Goal: Transaction & Acquisition: Purchase product/service

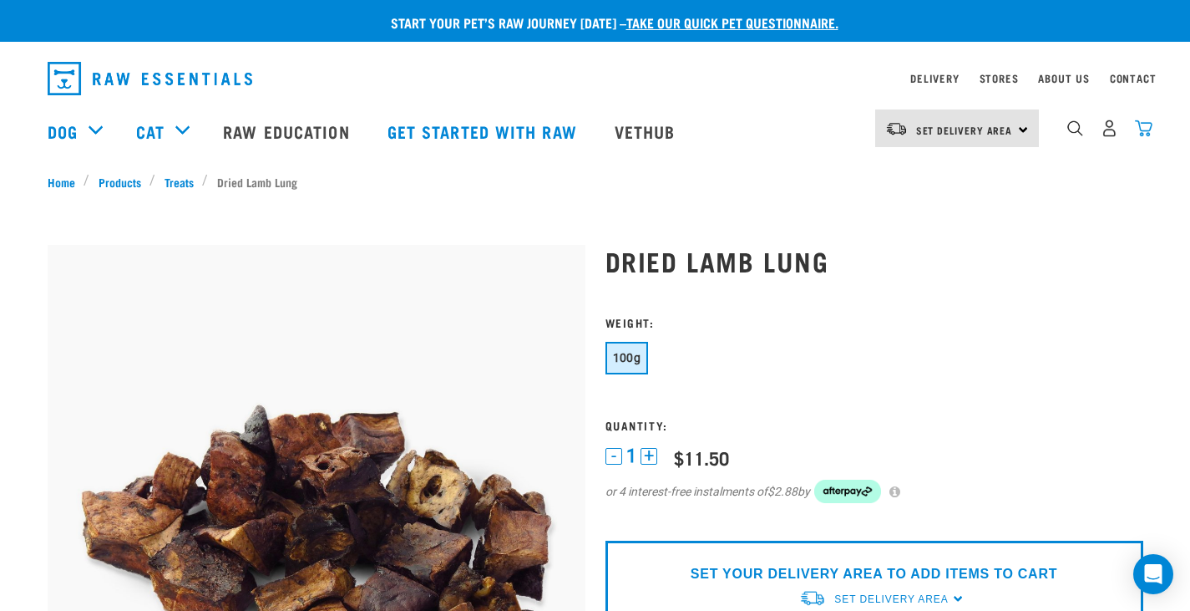
click at [1147, 137] on img "dropdown navigation" at bounding box center [1144, 128] width 18 height 18
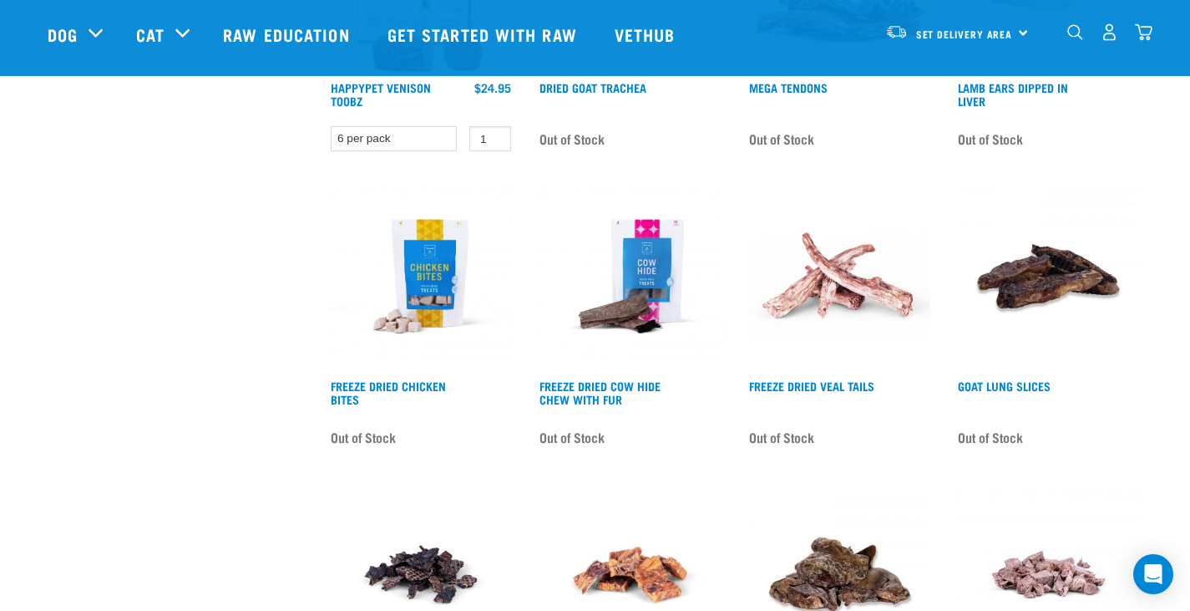
scroll to position [2402, 0]
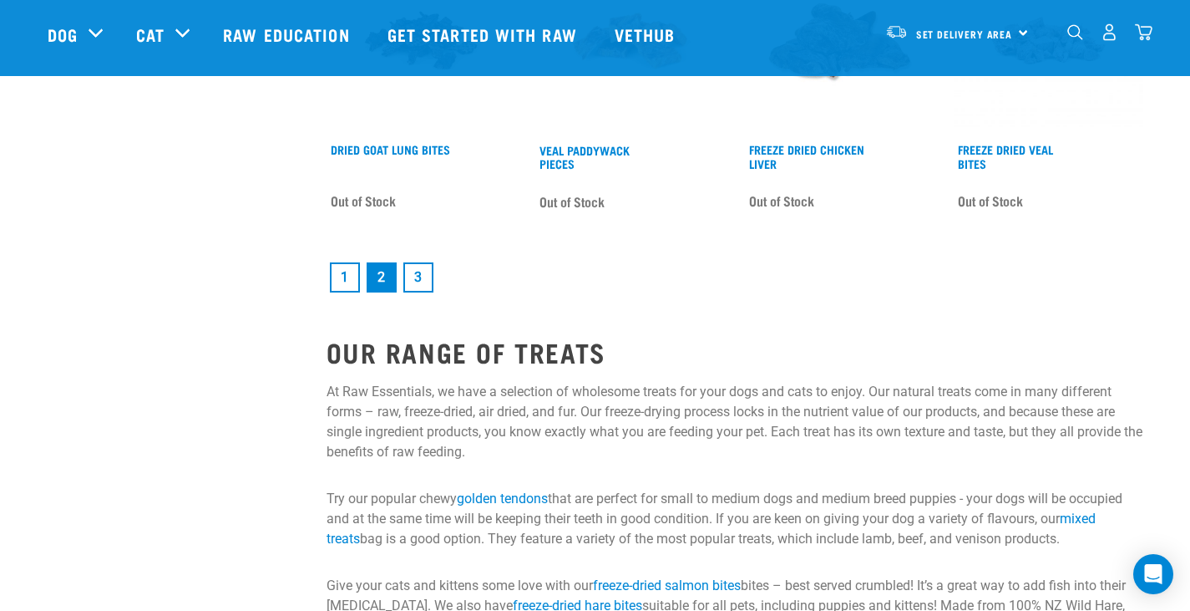
click at [1148, 33] on link "dropdown navigation" at bounding box center [1144, 37] width 18 height 8
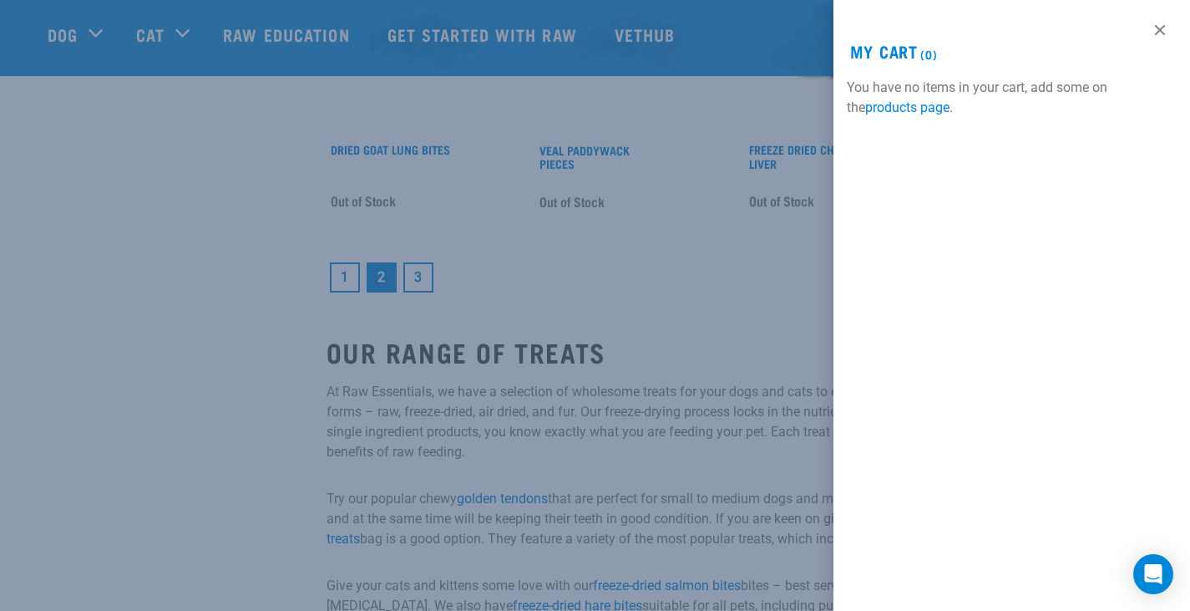
click at [665, 304] on div at bounding box center [595, 305] width 1190 height 611
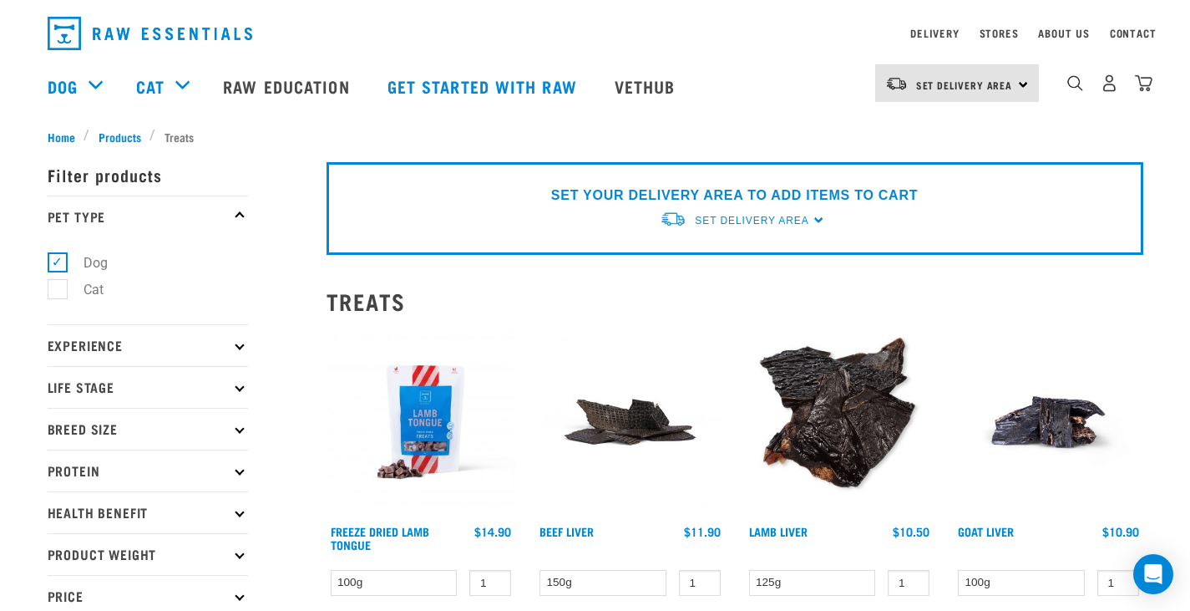
scroll to position [0, 0]
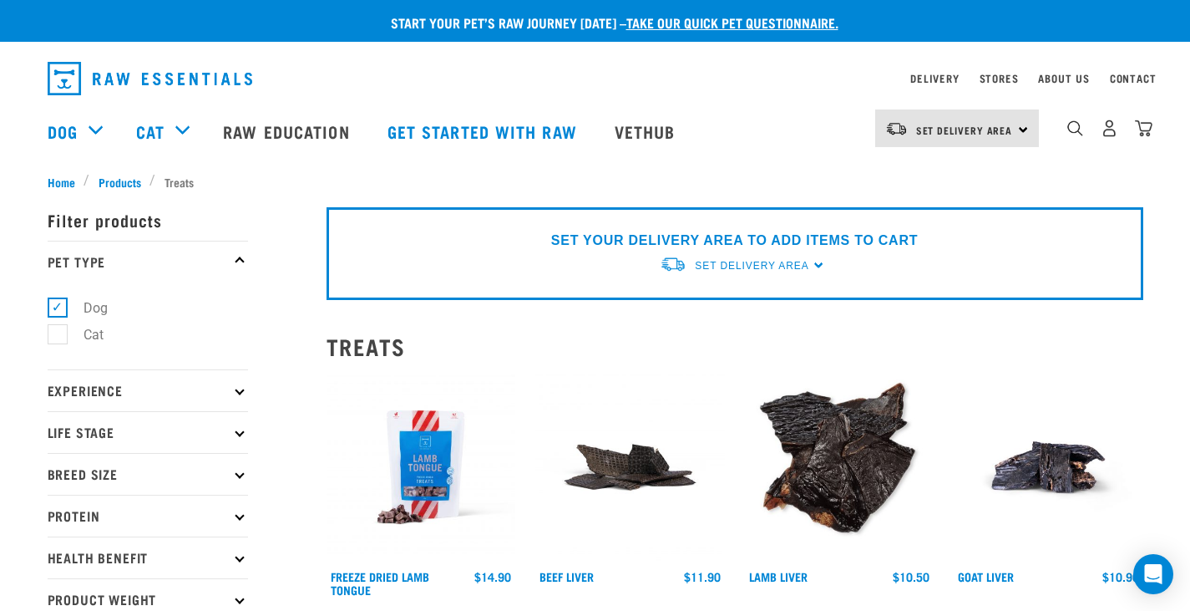
click at [616, 461] on img at bounding box center [630, 468] width 190 height 190
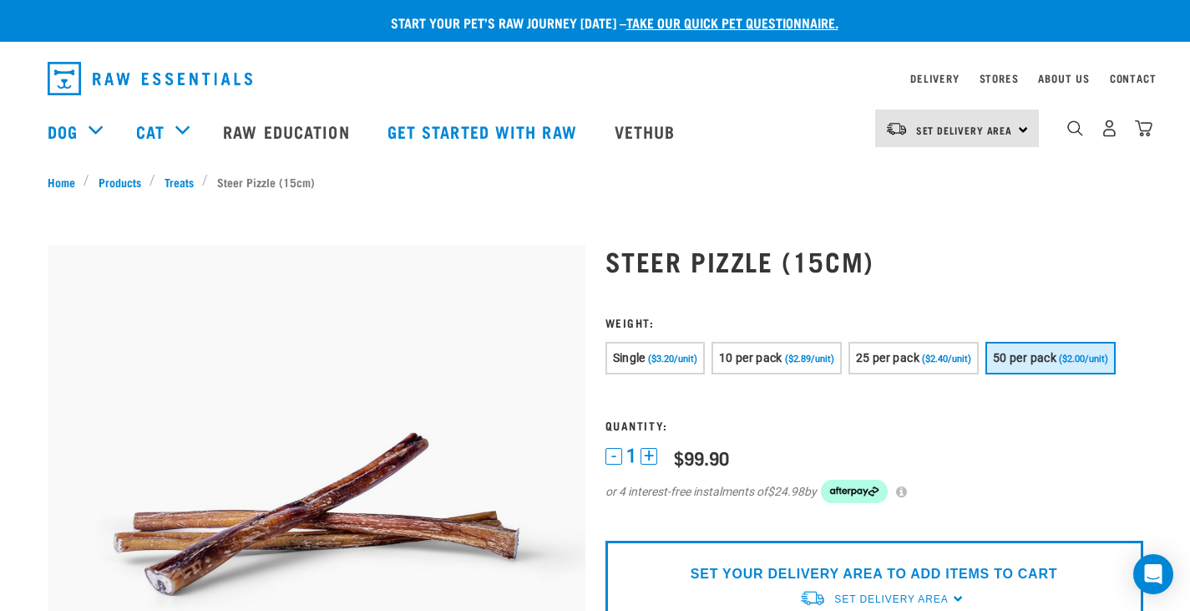
click at [1035, 584] on p "SET YOUR DELIVERY AREA TO ADD ITEMS TO CART" at bounding box center [874, 574] width 367 height 20
click at [885, 596] on span "Set Delivery Area" at bounding box center [891, 599] width 114 height 12
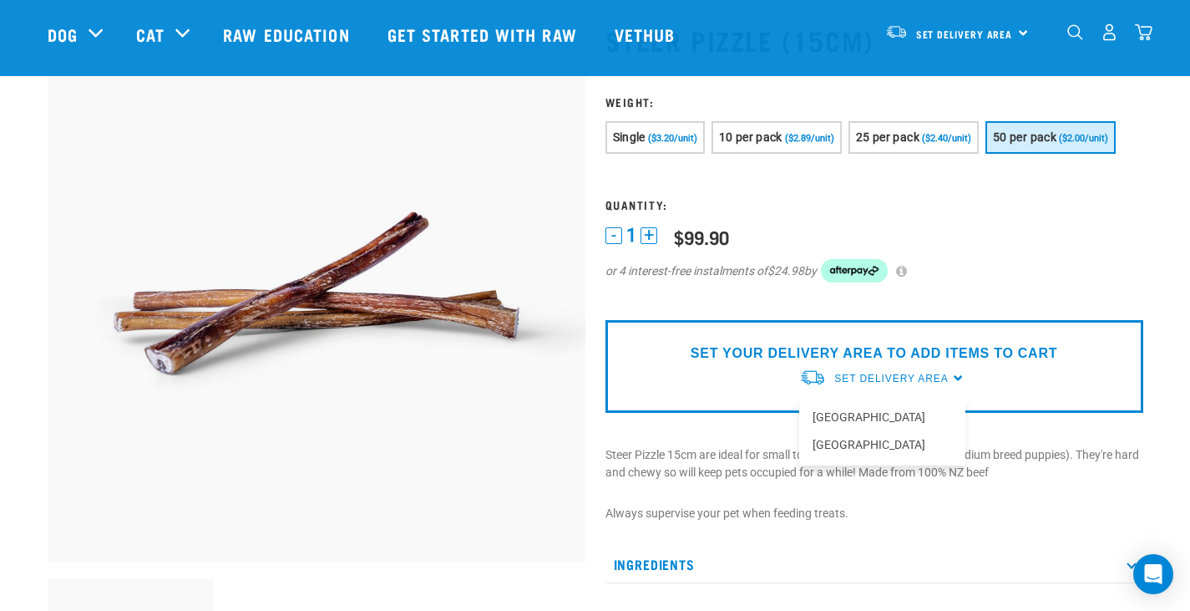
scroll to position [100, 0]
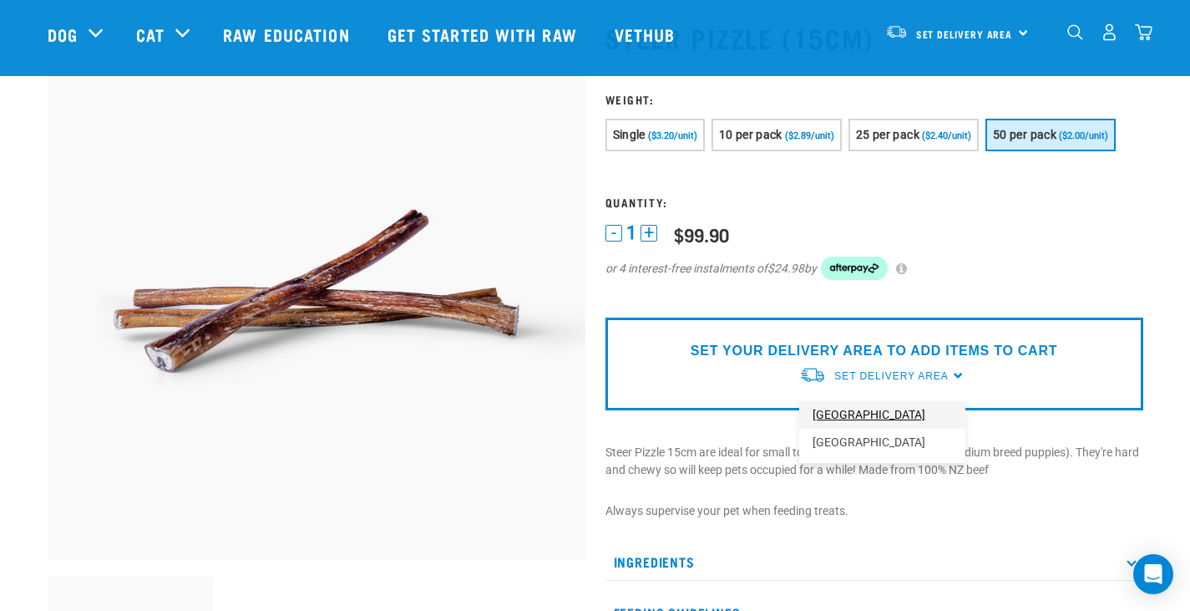
click at [892, 410] on link "[GEOGRAPHIC_DATA]" at bounding box center [882, 415] width 166 height 28
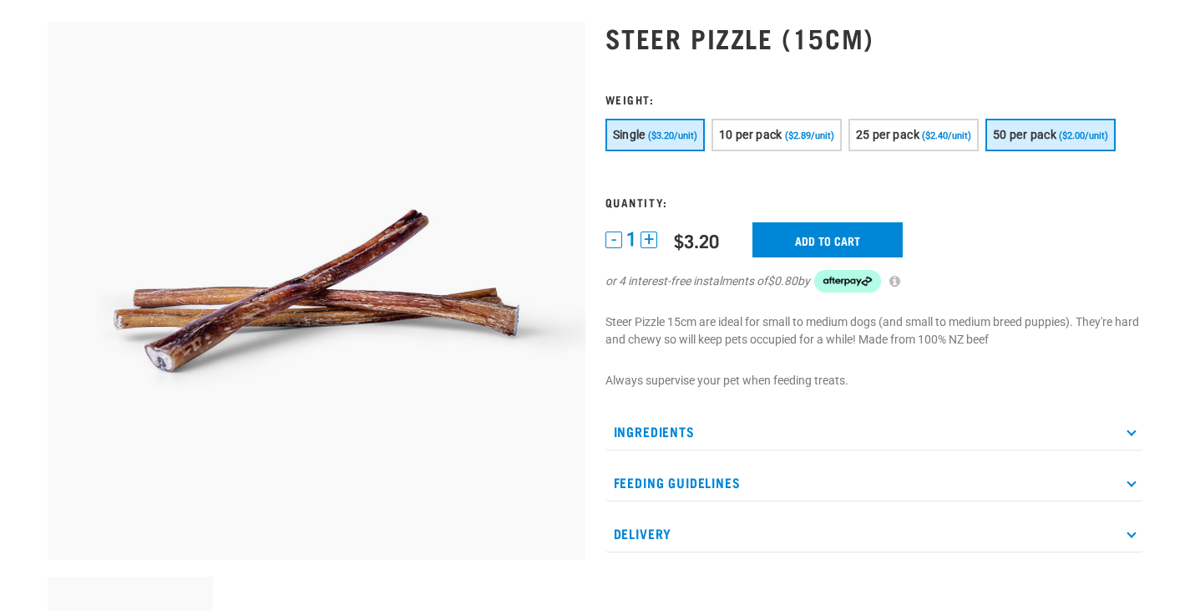
click at [1053, 129] on span "50 per pack" at bounding box center [1024, 134] width 63 height 13
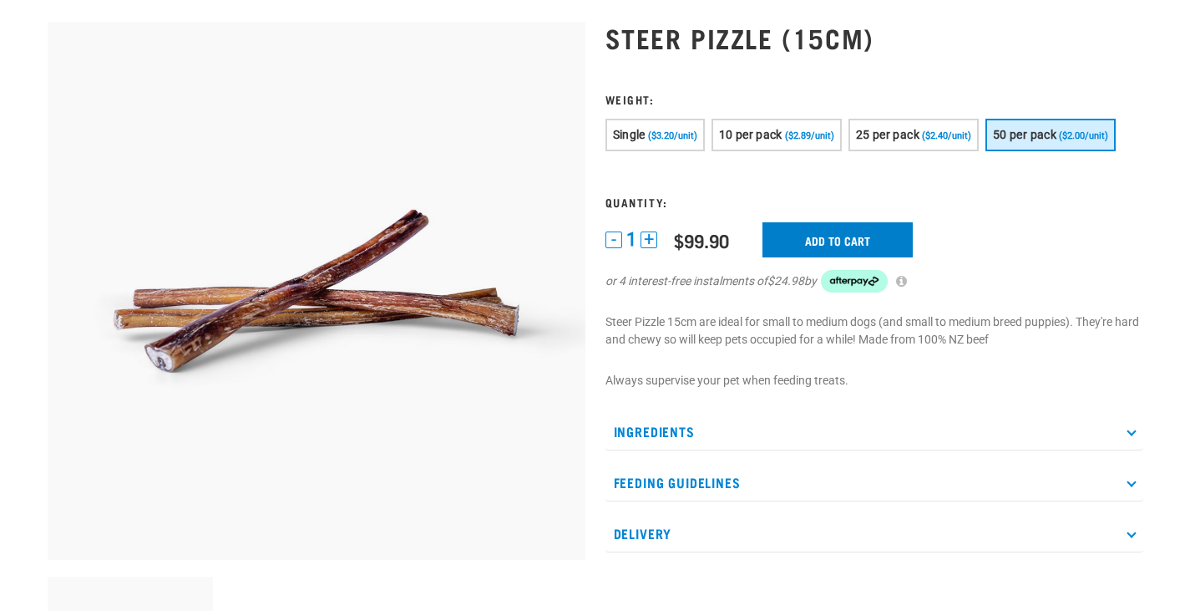
scroll to position [100, 0]
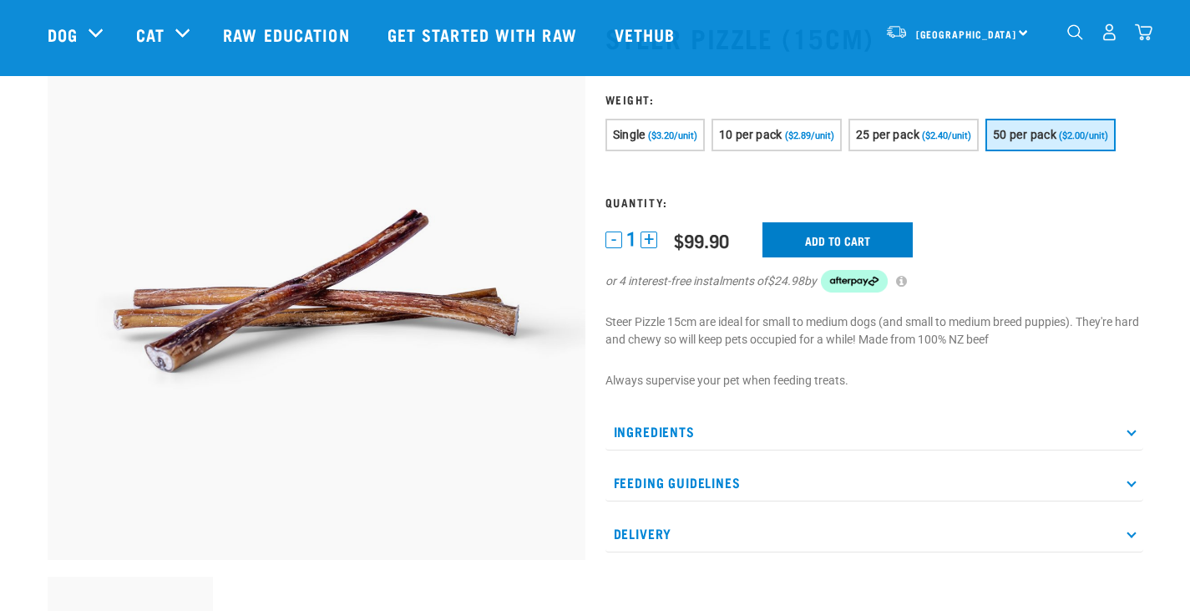
click at [842, 247] on form at bounding box center [875, 203] width 538 height 220
click at [1143, 17] on div "0" at bounding box center [1110, 32] width 86 height 38
click at [1152, 32] on img "dropdown navigation" at bounding box center [1144, 32] width 18 height 18
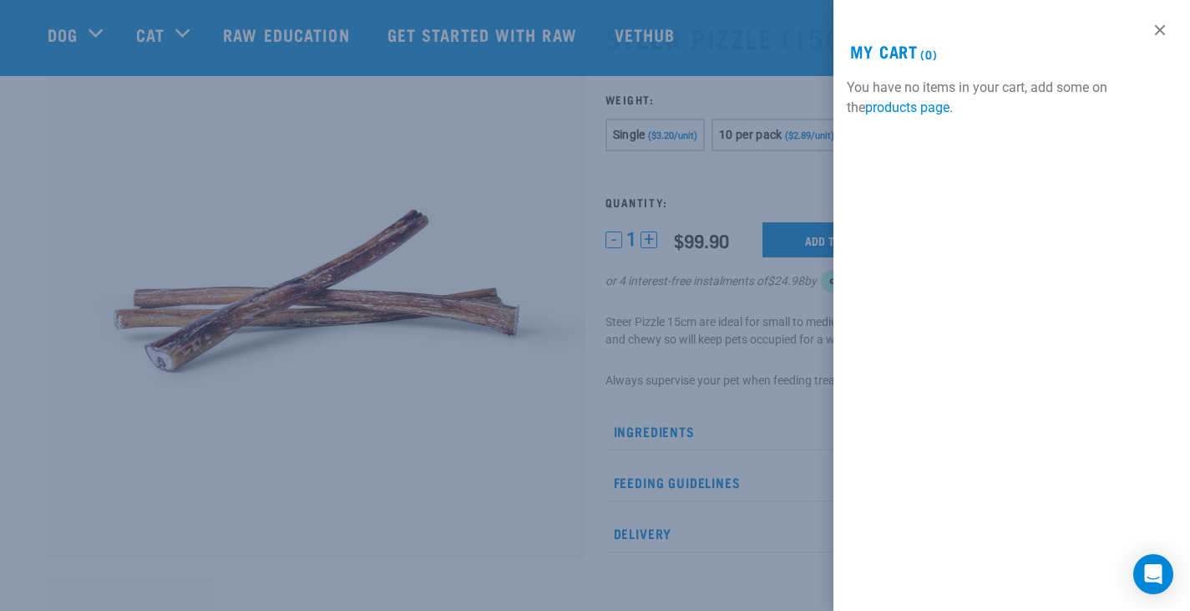
click at [687, 323] on div at bounding box center [595, 305] width 1190 height 611
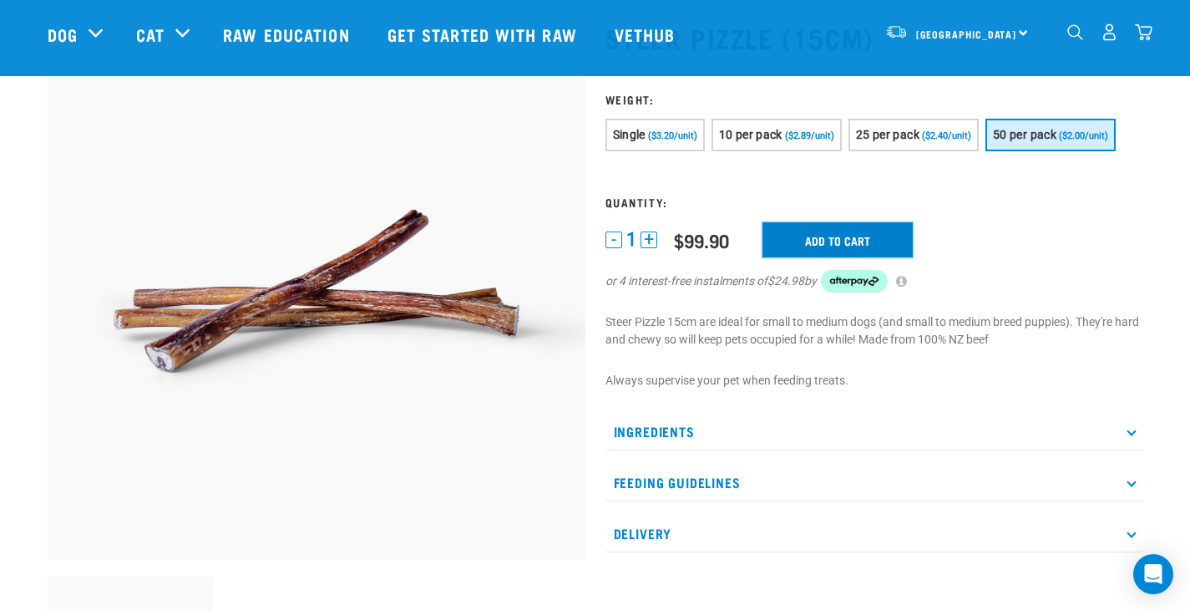
click at [821, 239] on input "Add to cart" at bounding box center [838, 239] width 150 height 35
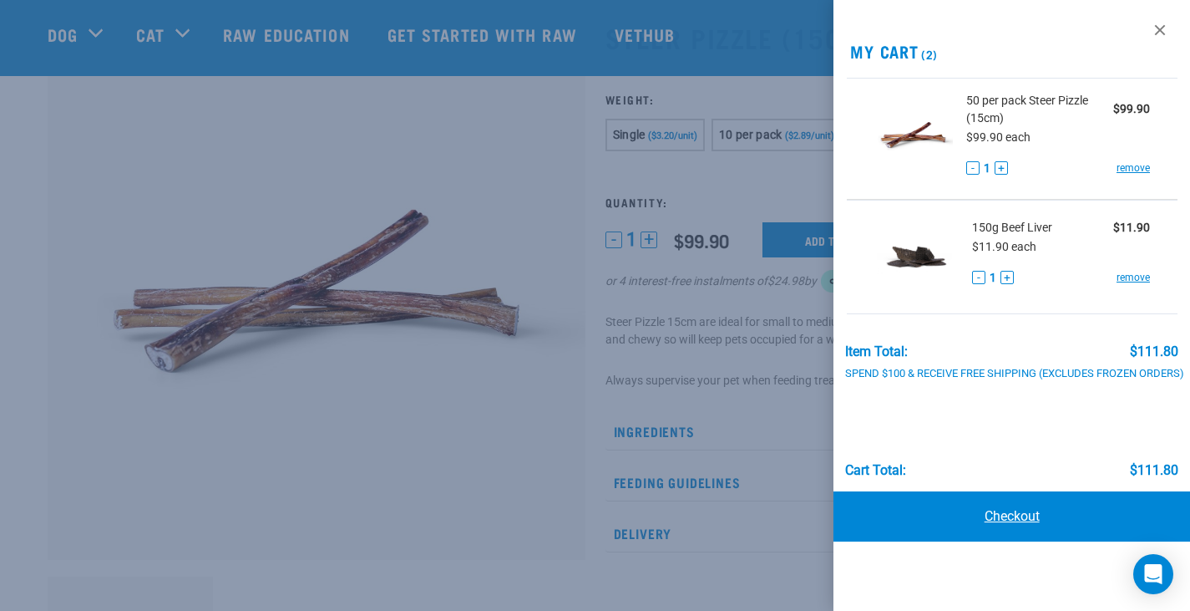
click at [880, 531] on link "Checkout" at bounding box center [1012, 516] width 357 height 50
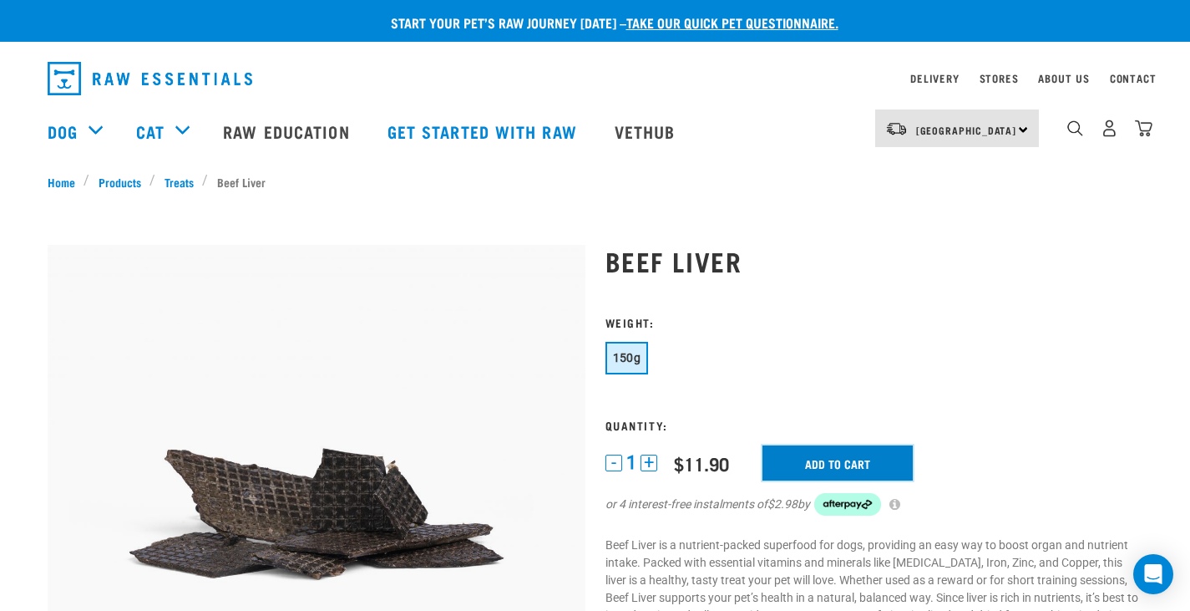
click at [804, 467] on input "Add to cart" at bounding box center [838, 462] width 150 height 35
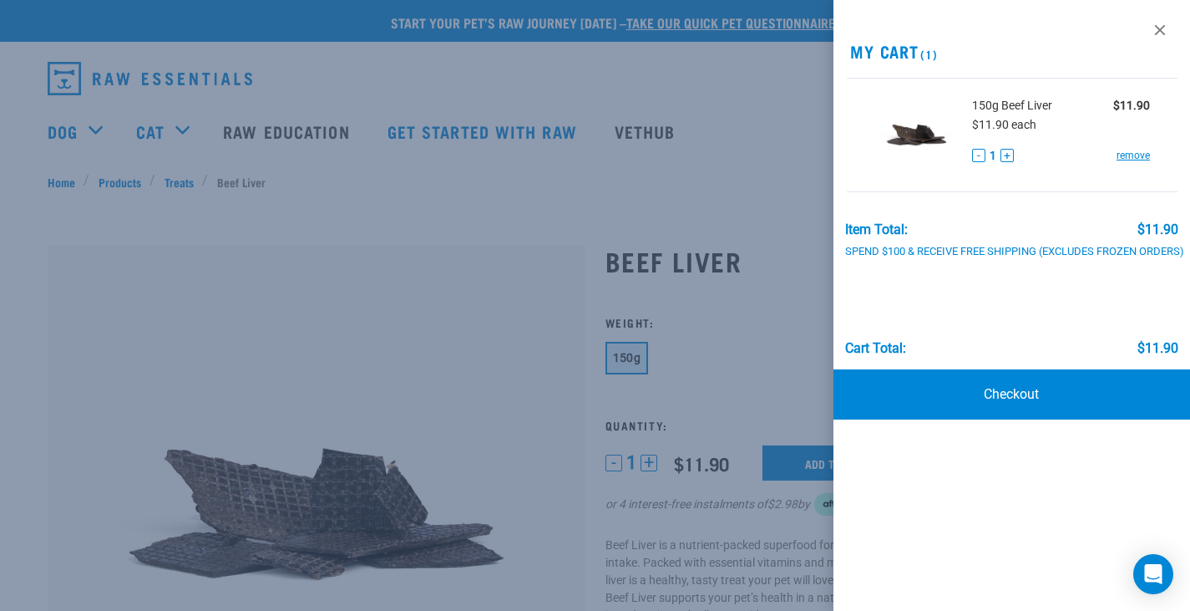
click at [699, 550] on div at bounding box center [595, 305] width 1190 height 611
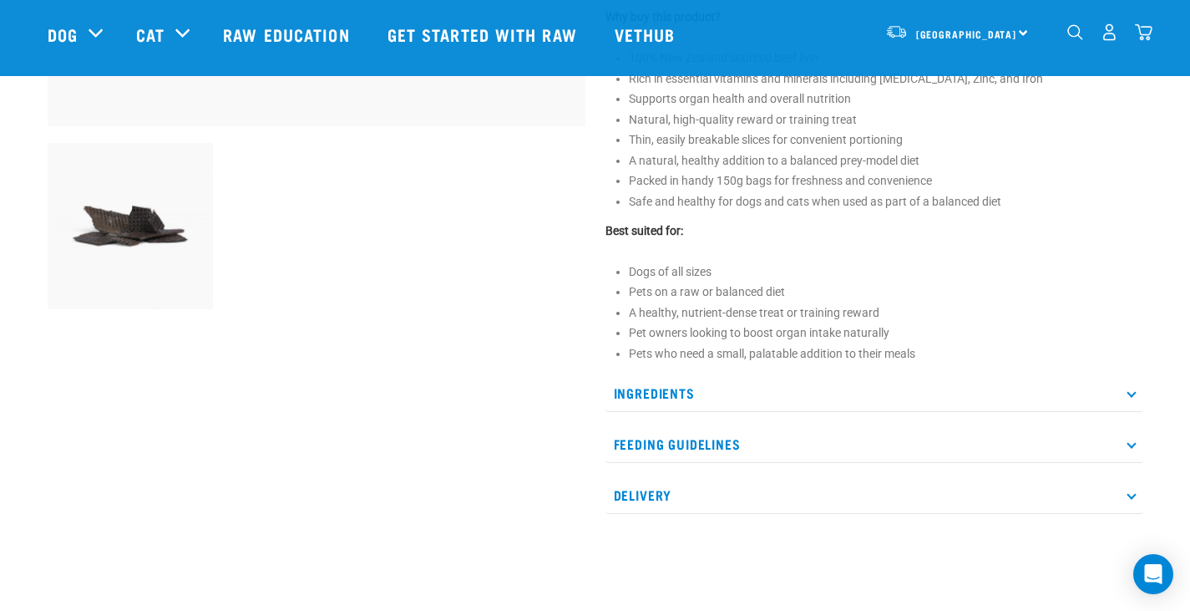
scroll to position [1067, 0]
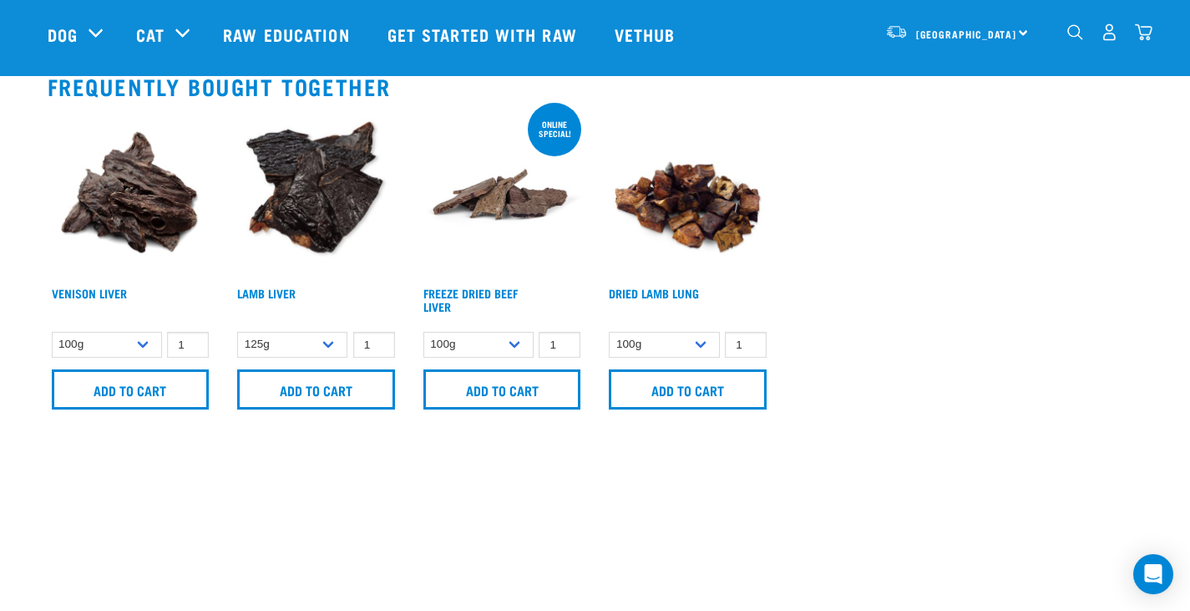
click at [529, 178] on img at bounding box center [502, 196] width 166 height 166
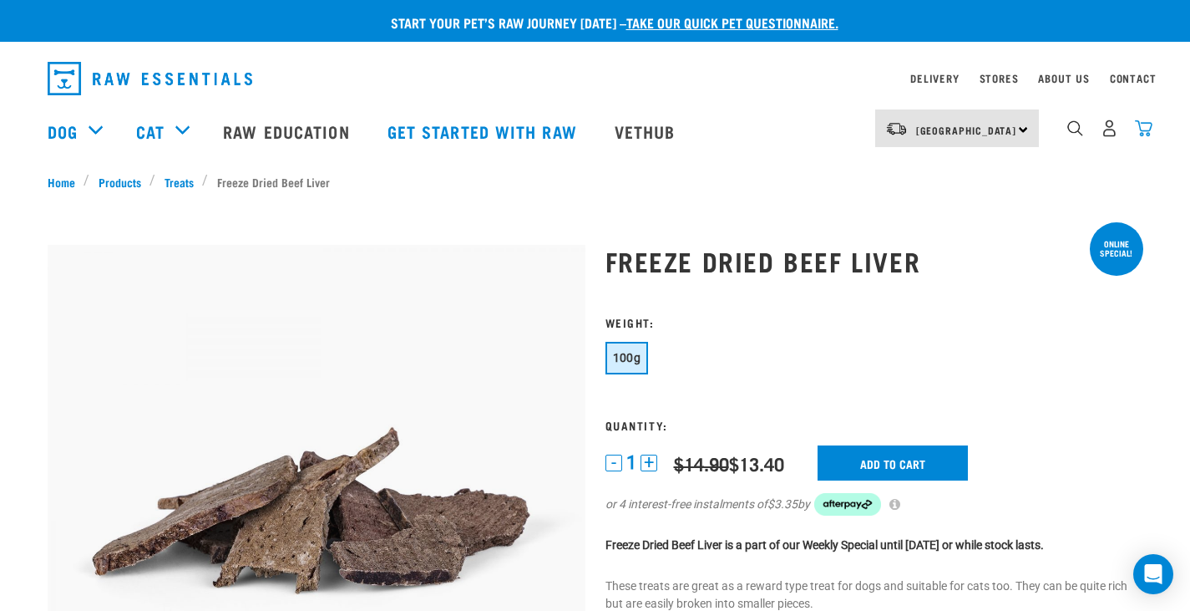
click at [1146, 134] on img "dropdown navigation" at bounding box center [1144, 128] width 18 height 18
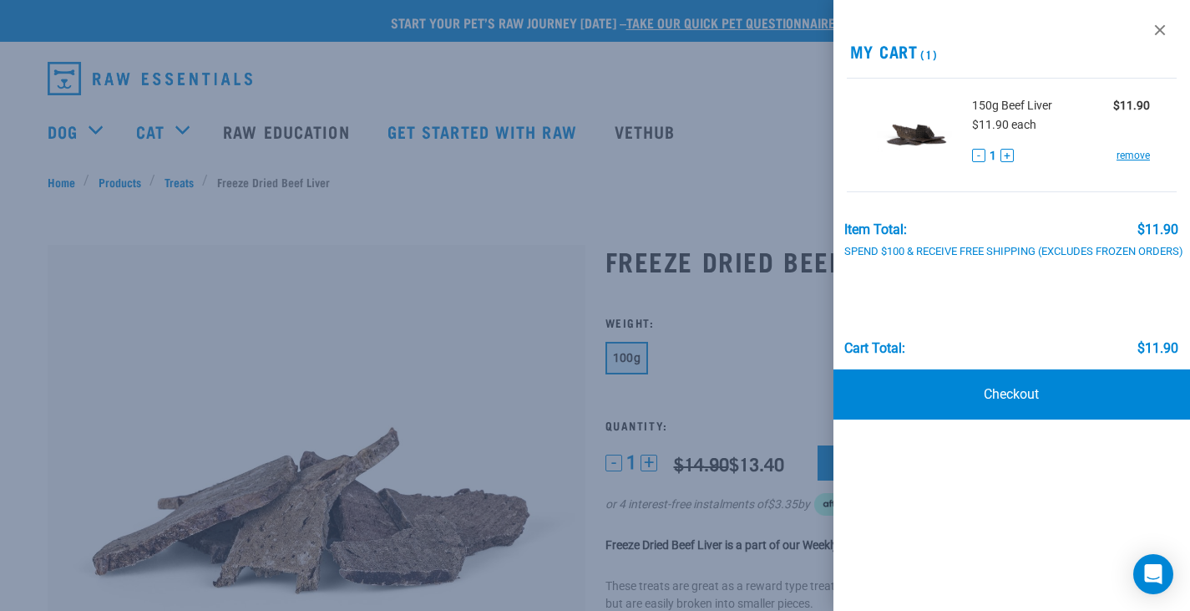
click at [76, 122] on div at bounding box center [595, 305] width 1190 height 611
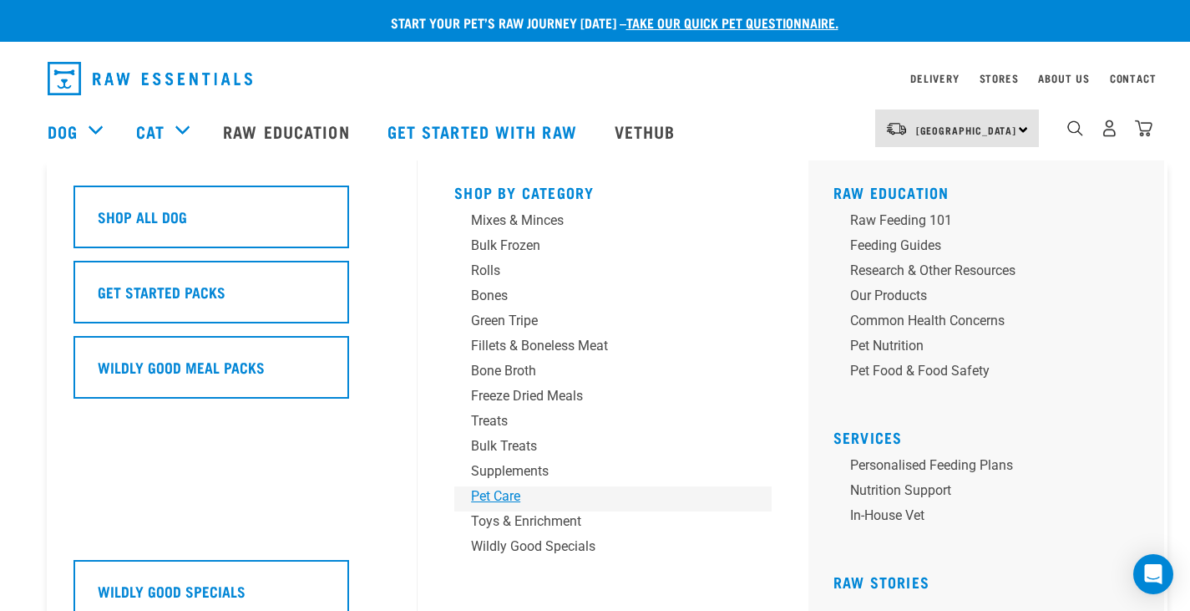
click at [497, 494] on div "Pet Care" at bounding box center [601, 496] width 261 height 20
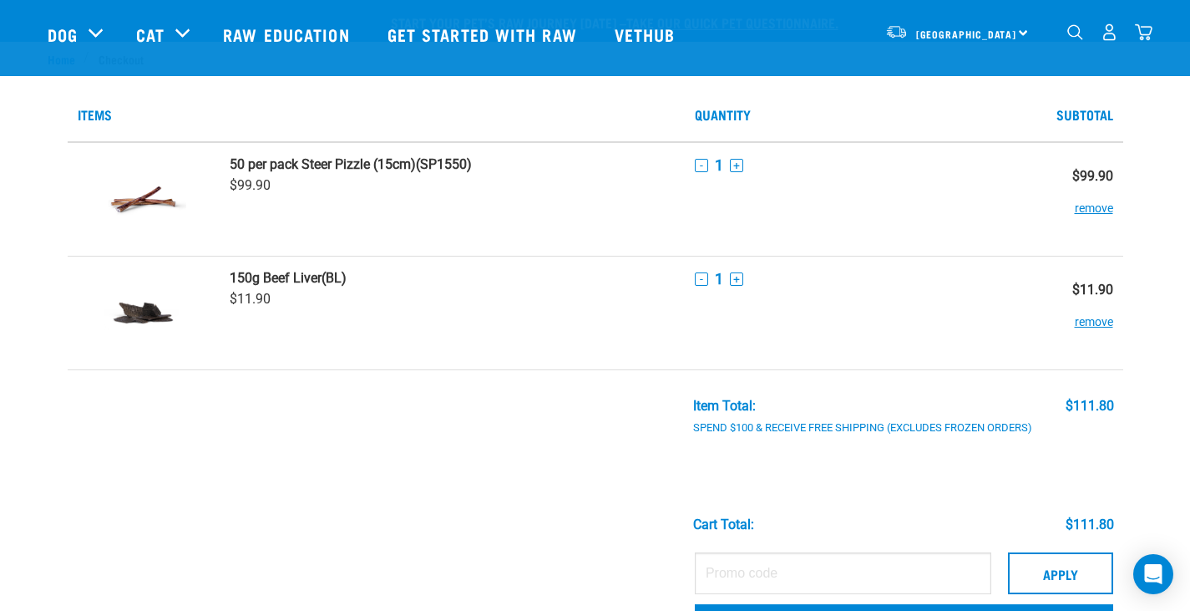
scroll to position [534, 0]
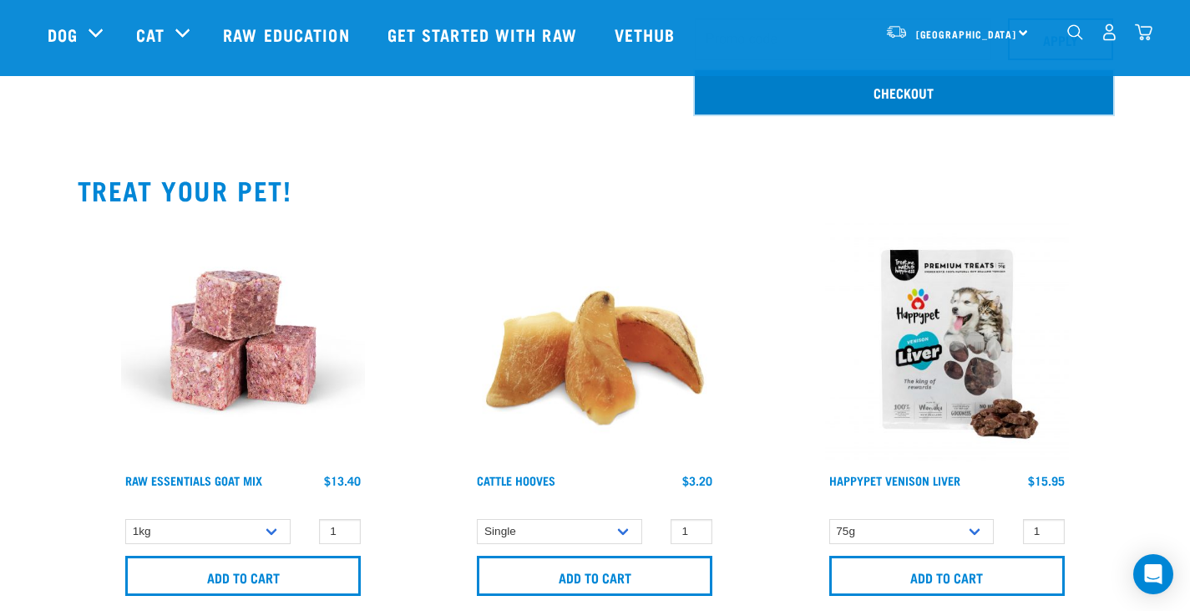
click at [966, 105] on link "Checkout" at bounding box center [904, 91] width 418 height 43
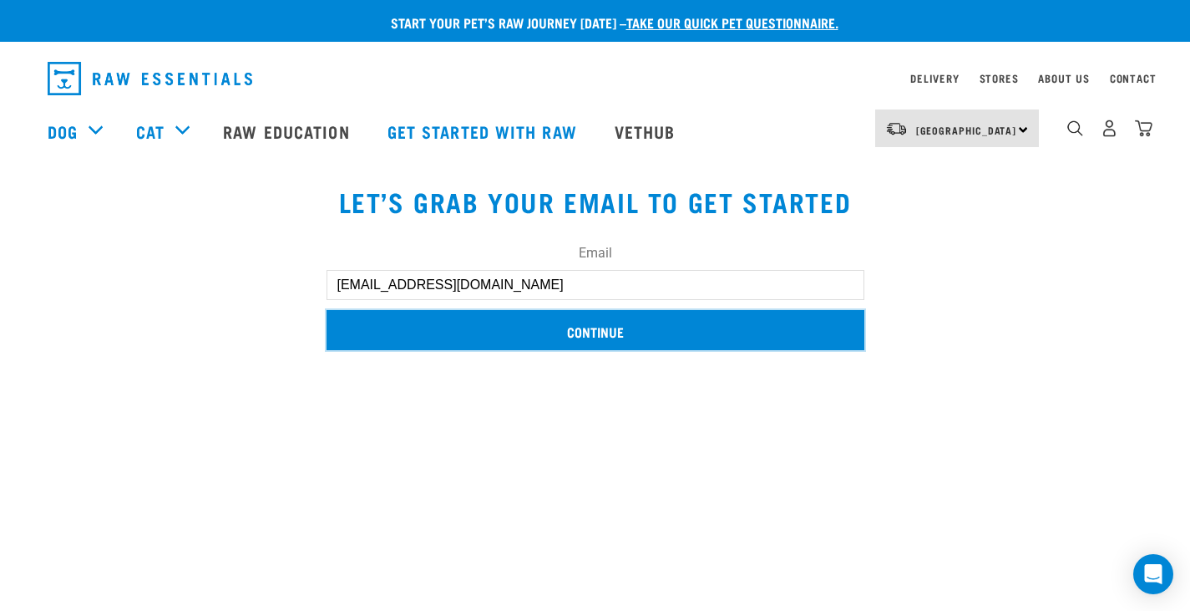
click at [746, 327] on input "Continue" at bounding box center [596, 330] width 538 height 40
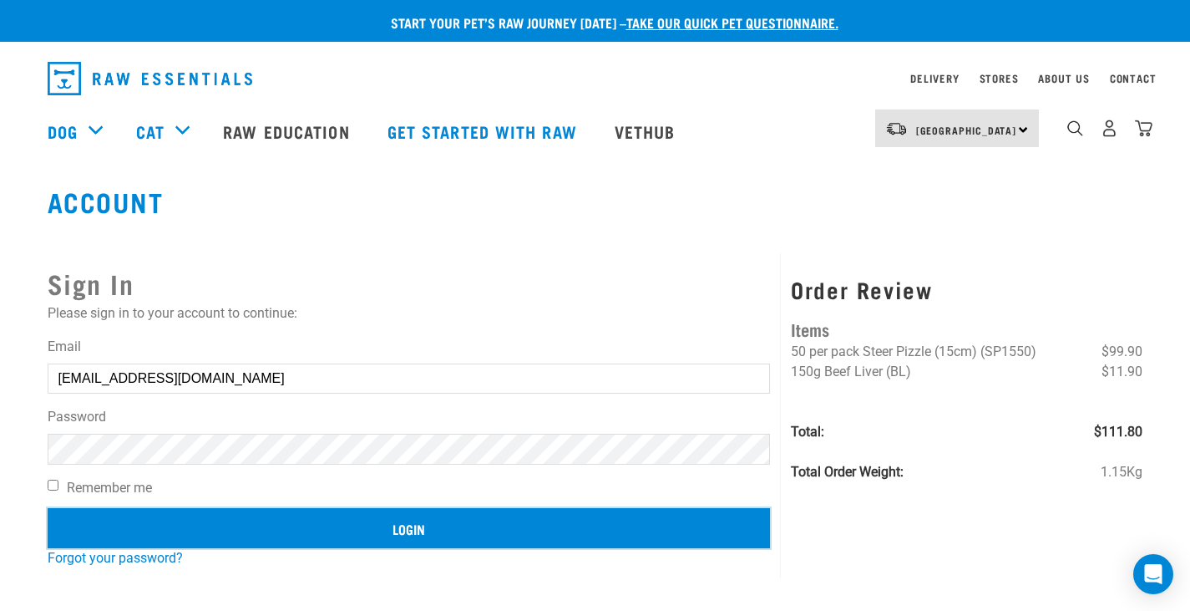
click at [605, 530] on input "Login" at bounding box center [409, 528] width 723 height 40
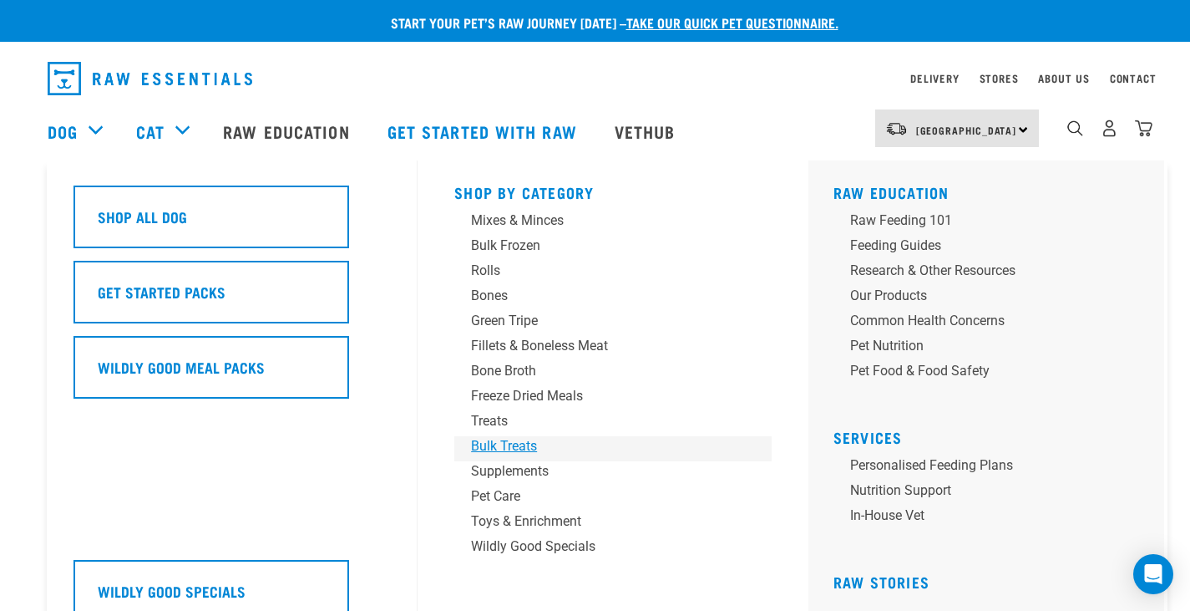
click at [485, 438] on div "Bulk Treats" at bounding box center [601, 446] width 261 height 20
click at [474, 463] on div "Supplements" at bounding box center [601, 471] width 261 height 20
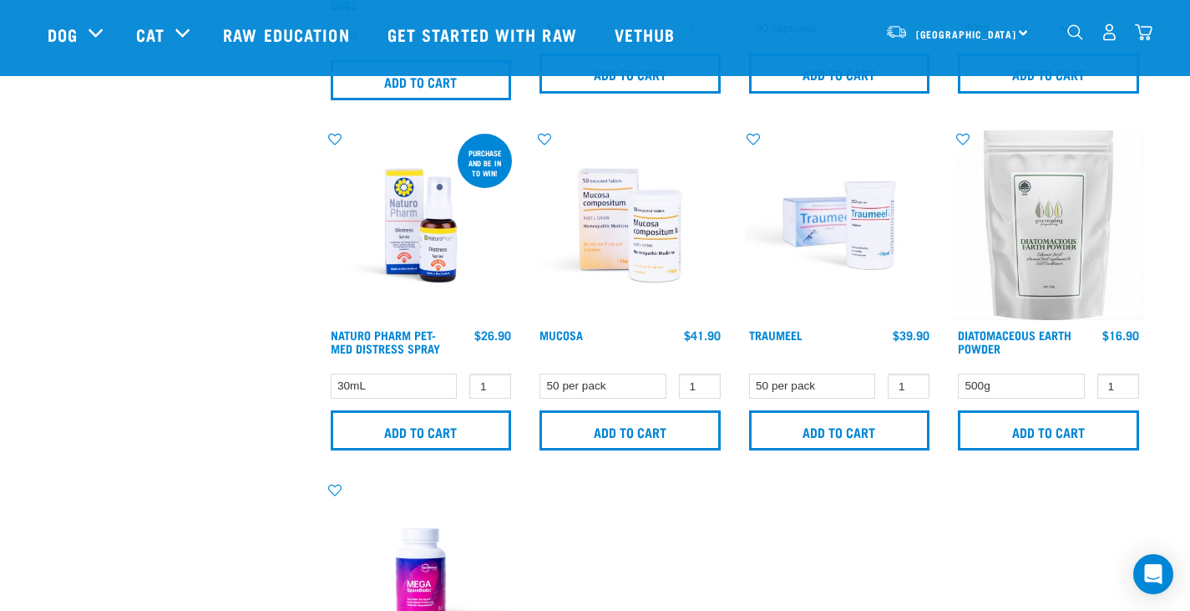
scroll to position [1601, 0]
